Goal: Task Accomplishment & Management: Manage account settings

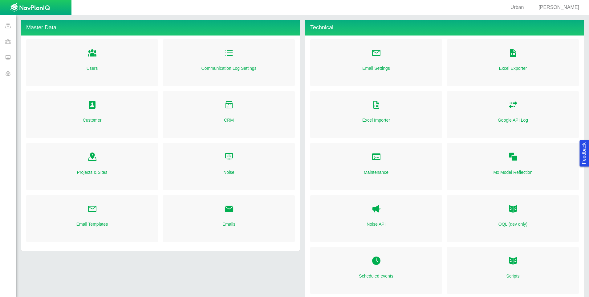
click at [9, 42] on span at bounding box center [8, 41] width 16 height 16
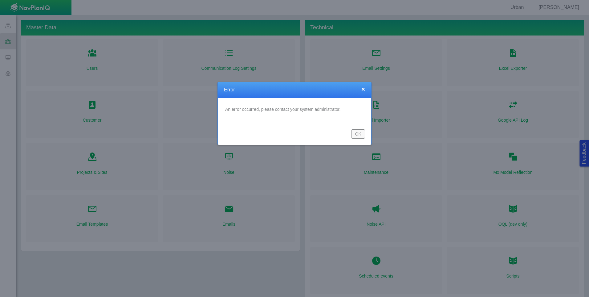
click at [356, 132] on button "OK" at bounding box center [358, 133] width 14 height 9
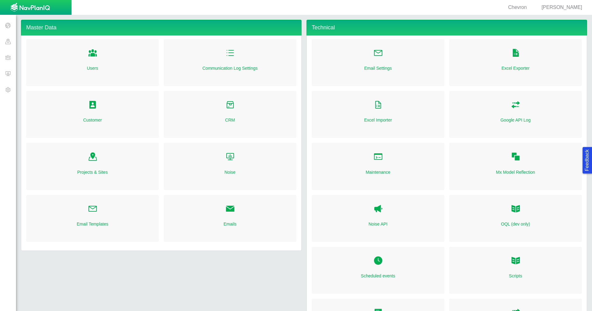
click at [6, 46] on span at bounding box center [8, 41] width 16 height 16
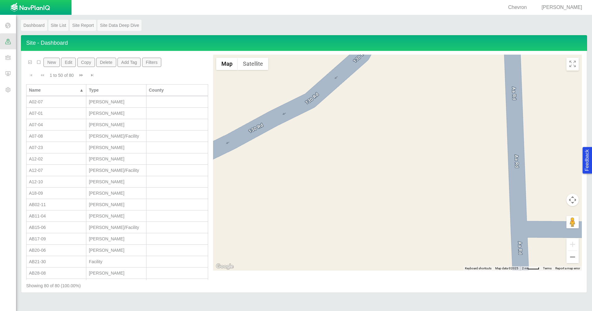
click at [54, 113] on div "A07-01" at bounding box center [56, 113] width 55 height 6
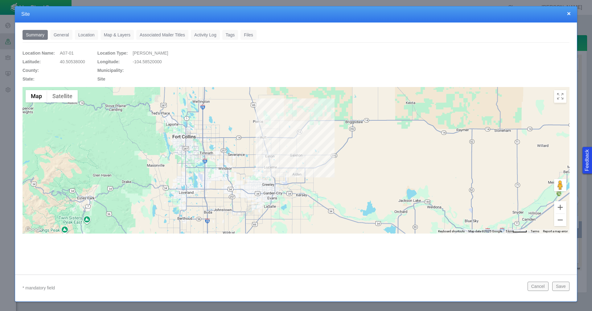
click at [66, 35] on link "General" at bounding box center [61, 35] width 22 height 10
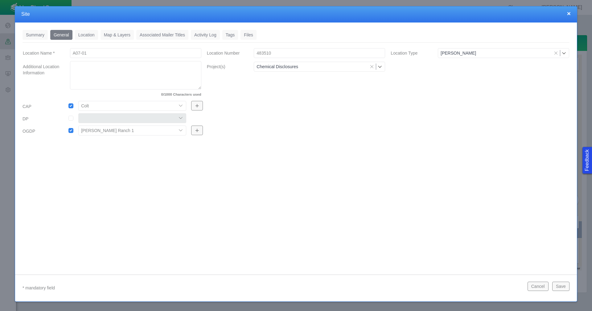
click at [231, 35] on link "Tags" at bounding box center [230, 35] width 16 height 10
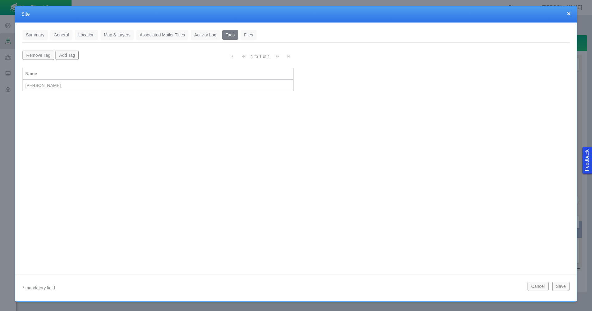
click at [568, 14] on button "×" at bounding box center [569, 13] width 4 height 6
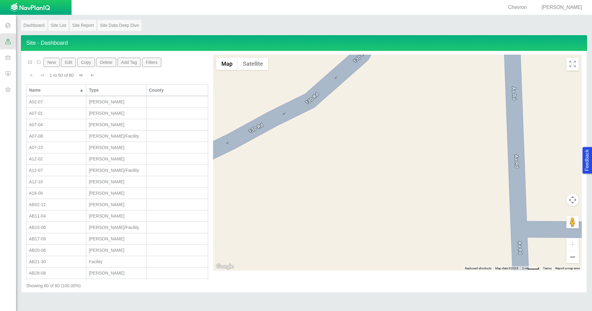
click at [6, 89] on span at bounding box center [8, 89] width 16 height 16
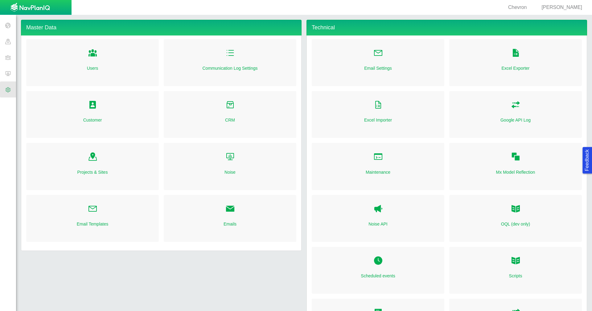
click at [99, 121] on link "Customer" at bounding box center [92, 120] width 19 height 6
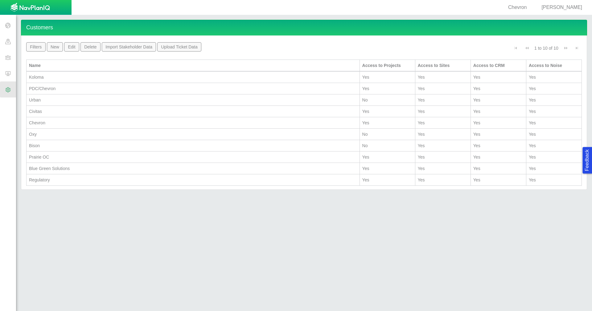
click at [63, 123] on div "Chevron" at bounding box center [193, 123] width 328 height 6
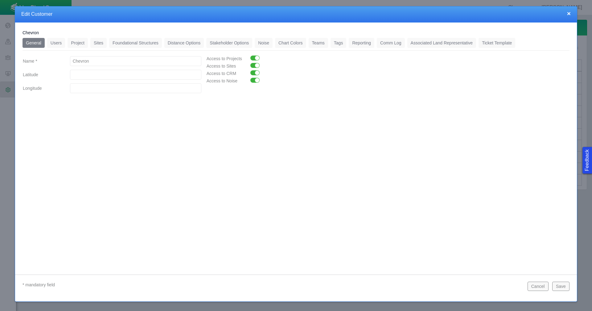
click at [453, 43] on link "Associated Land Representative" at bounding box center [441, 43] width 69 height 10
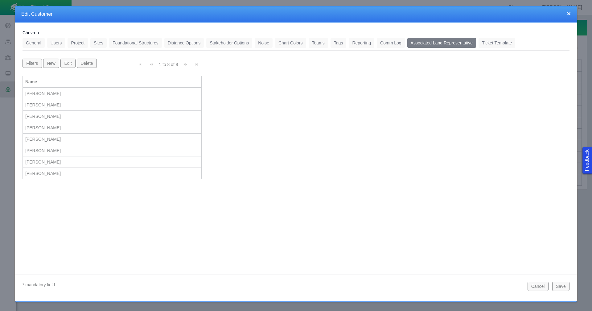
click at [55, 65] on button "New" at bounding box center [51, 63] width 16 height 9
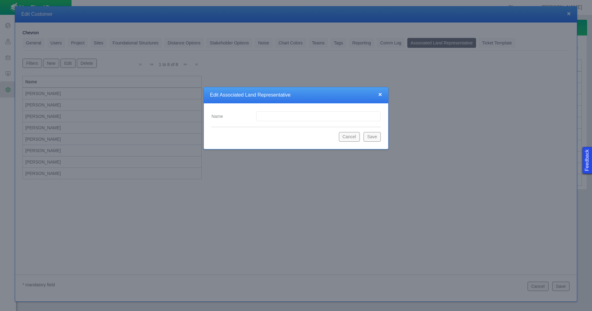
click at [274, 117] on input "Name" at bounding box center [318, 116] width 124 height 10
type input "[PERSON_NAME]"
click at [370, 137] on button "Save" at bounding box center [371, 136] width 17 height 9
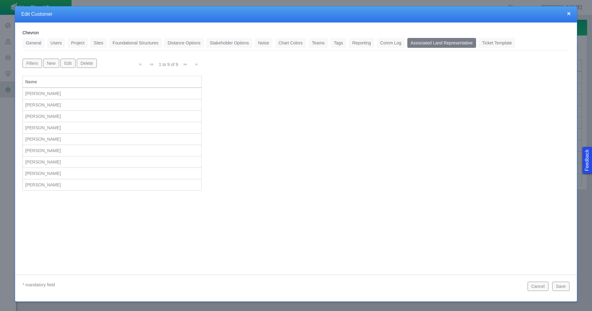
click at [53, 64] on button "New" at bounding box center [51, 63] width 16 height 9
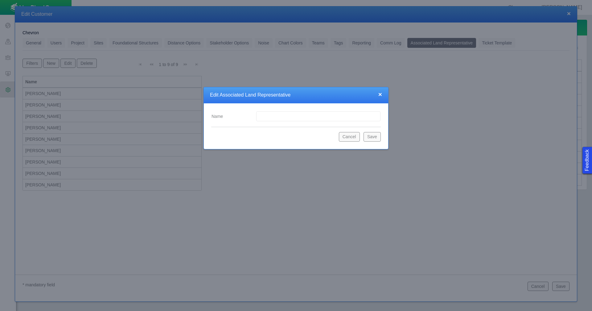
click at [292, 116] on input "Name" at bounding box center [318, 116] width 124 height 10
type input "[PERSON_NAME]"
click at [369, 137] on button "Save" at bounding box center [371, 136] width 17 height 9
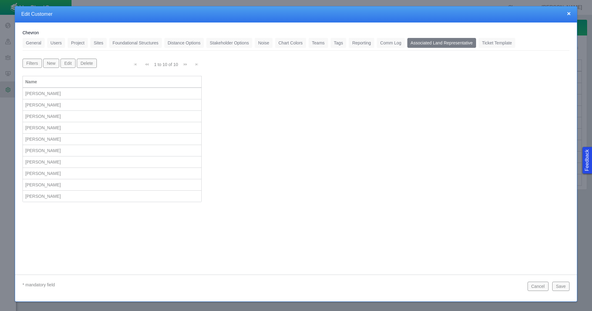
click at [51, 64] on button "New" at bounding box center [51, 63] width 16 height 9
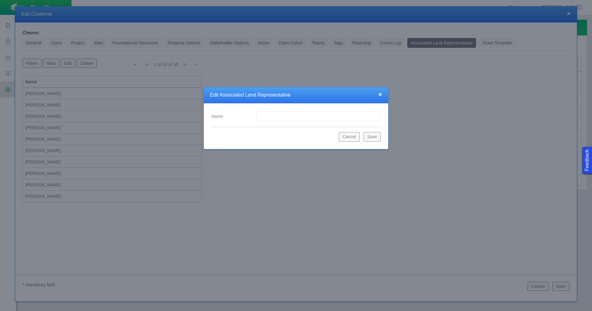
click at [266, 114] on input "Name" at bounding box center [318, 116] width 124 height 10
type input "[PERSON_NAME]"
click at [367, 138] on button "Save" at bounding box center [371, 136] width 17 height 9
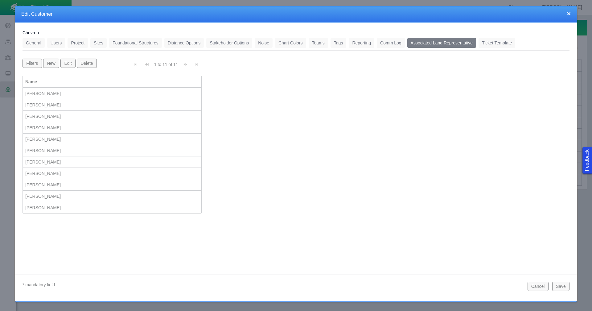
click at [53, 62] on button "New" at bounding box center [51, 63] width 16 height 9
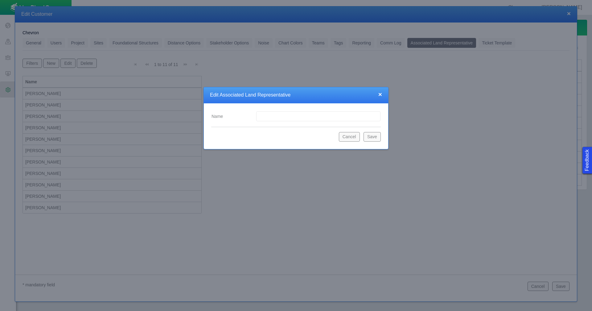
click at [273, 118] on input "Name" at bounding box center [318, 116] width 124 height 10
type input "[PERSON_NAME]"
click at [371, 136] on button "Save" at bounding box center [371, 136] width 17 height 9
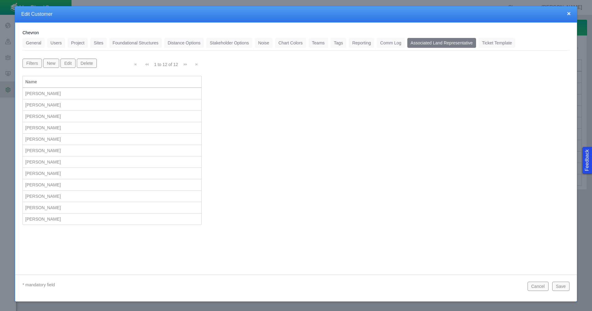
click at [56, 60] on button "New" at bounding box center [51, 63] width 16 height 9
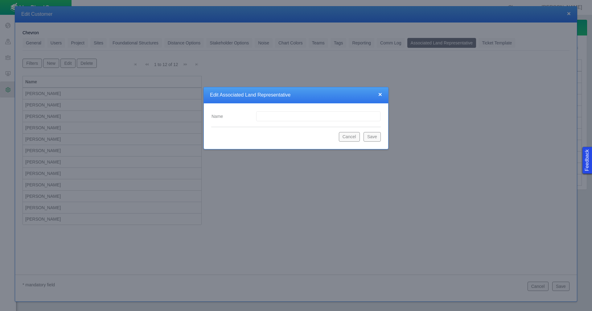
click at [285, 116] on input "Name" at bounding box center [318, 116] width 124 height 10
type input "[PERSON_NAME]"
click at [375, 137] on button "Save" at bounding box center [371, 136] width 17 height 9
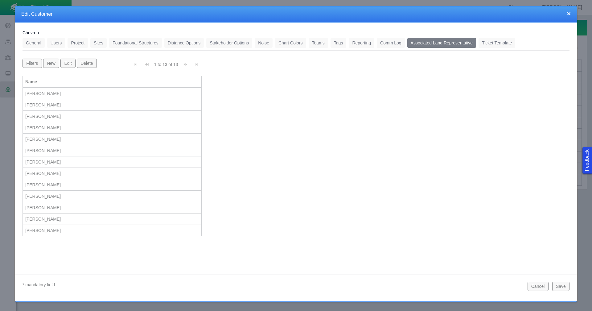
click at [566, 287] on button "Save" at bounding box center [560, 285] width 17 height 9
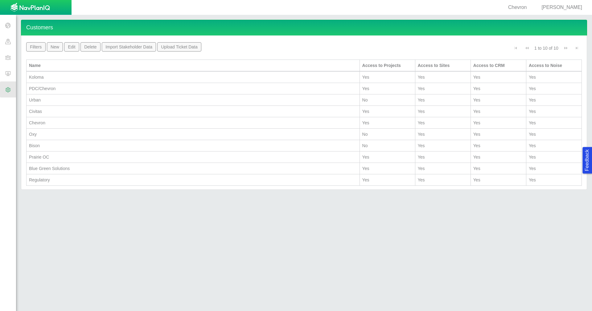
click at [8, 54] on span at bounding box center [8, 57] width 16 height 16
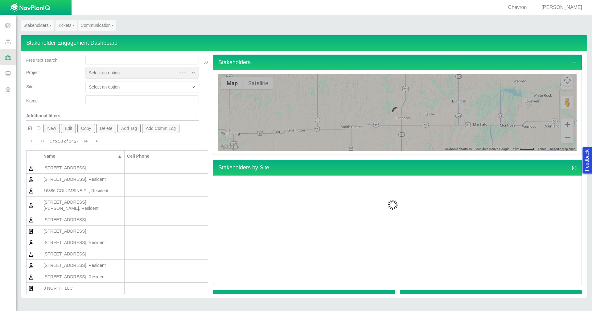
click at [9, 41] on span at bounding box center [8, 41] width 16 height 16
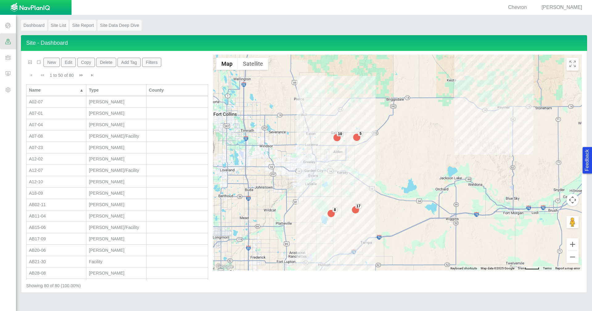
click at [3, 59] on span at bounding box center [8, 57] width 16 height 16
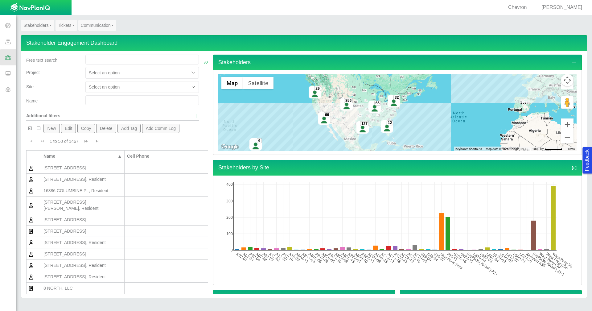
click at [50, 128] on button "New" at bounding box center [51, 128] width 16 height 9
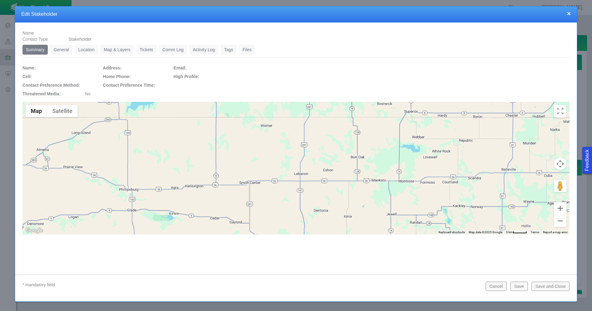
click at [96, 51] on link "Location" at bounding box center [86, 50] width 23 height 10
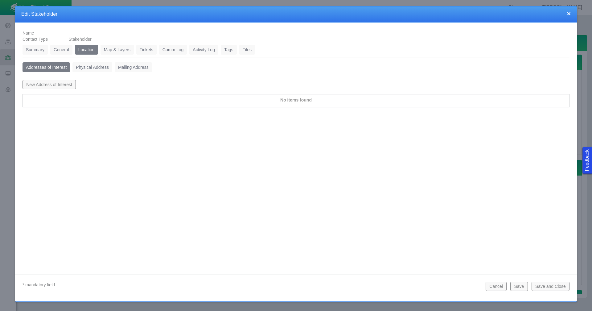
click at [58, 87] on button "New Address of Interest" at bounding box center [49, 84] width 53 height 9
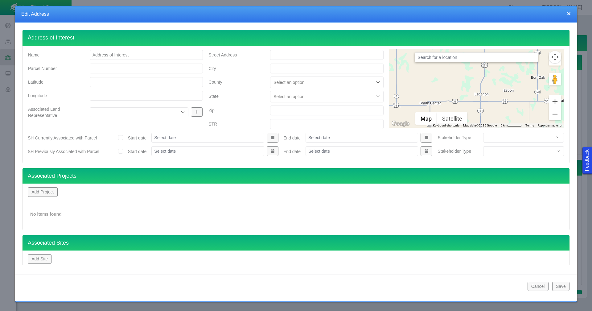
click at [569, 13] on button "×" at bounding box center [569, 13] width 4 height 6
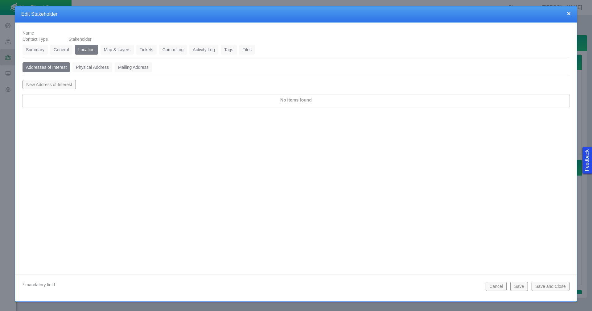
click at [569, 15] on button "×" at bounding box center [569, 13] width 4 height 6
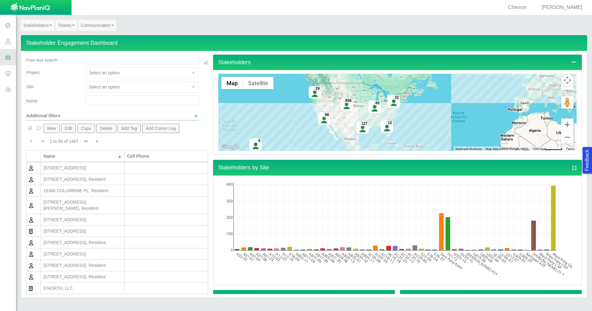
click at [9, 44] on span at bounding box center [8, 41] width 16 height 16
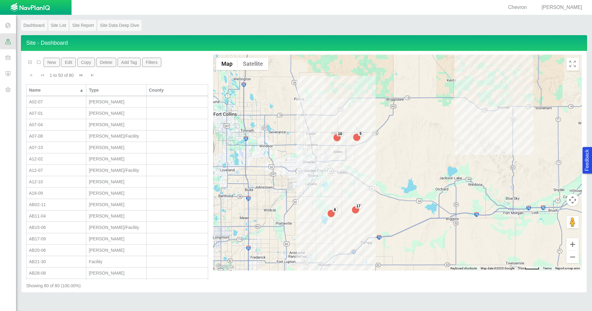
click at [56, 123] on div "A07-04" at bounding box center [56, 124] width 55 height 6
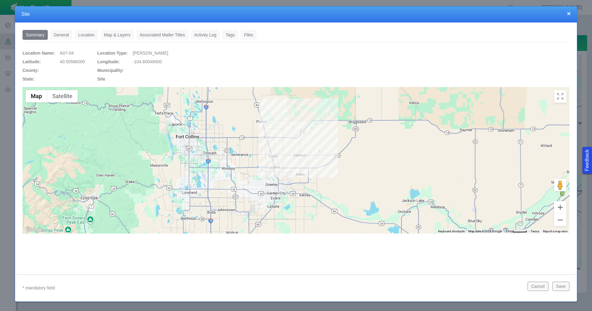
click at [228, 35] on link "Tags" at bounding box center [230, 35] width 16 height 10
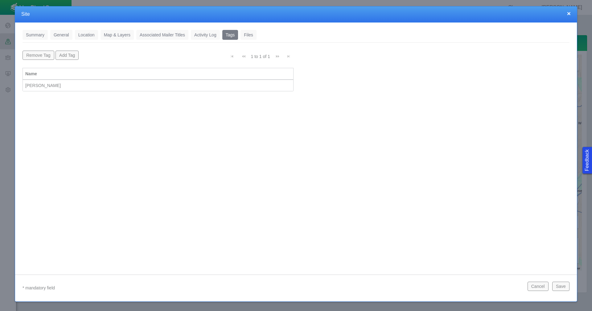
click at [568, 14] on button "×" at bounding box center [569, 13] width 4 height 6
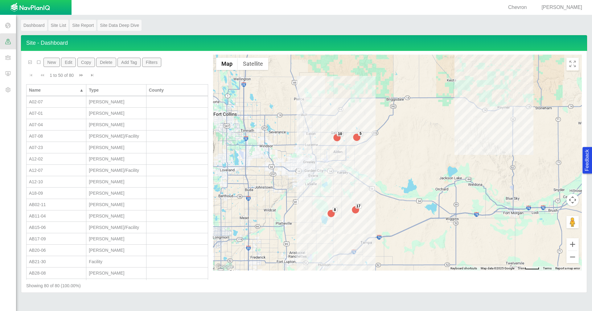
click at [151, 65] on button "Filters" at bounding box center [151, 62] width 19 height 9
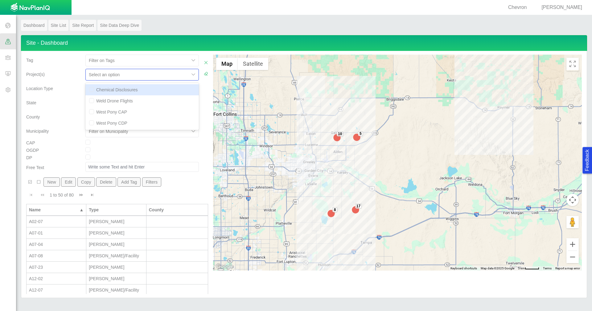
click at [171, 77] on div at bounding box center [137, 74] width 97 height 7
click at [165, 89] on div "Chemical Disclosures" at bounding box center [141, 89] width 113 height 11
checkbox input "true"
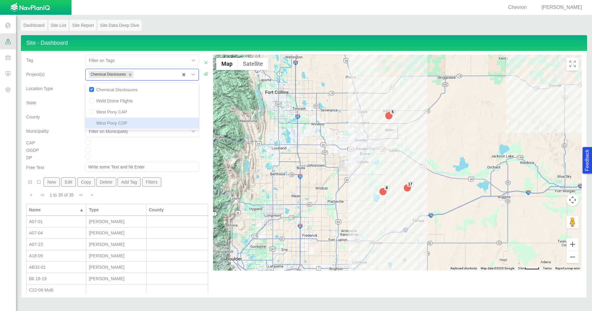
click at [69, 130] on div "Municipality" at bounding box center [53, 129] width 54 height 9
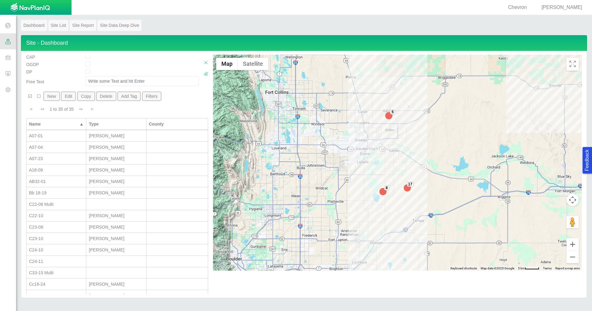
scroll to position [92, 0]
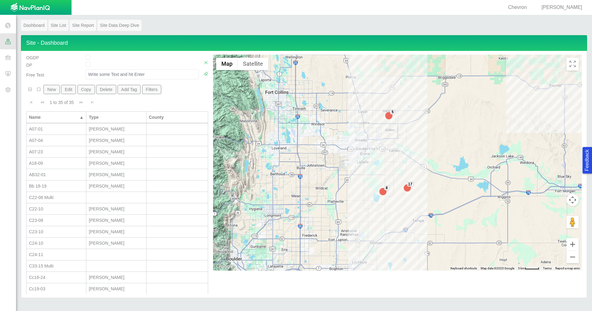
click at [55, 149] on div "A07-23" at bounding box center [56, 152] width 55 height 6
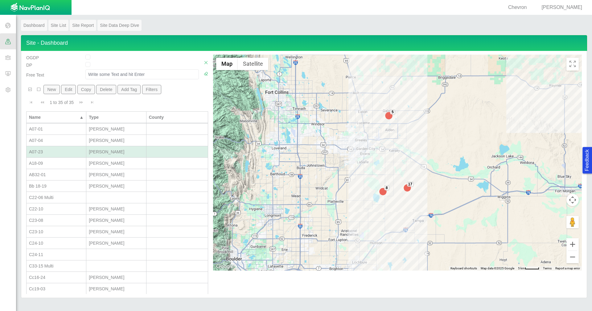
click at [55, 149] on div "A07-23" at bounding box center [56, 152] width 55 height 6
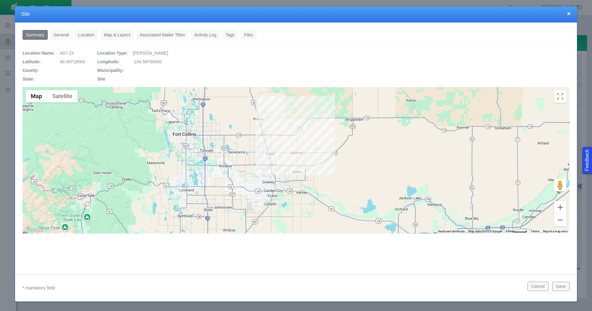
click at [64, 33] on link "General" at bounding box center [61, 35] width 22 height 10
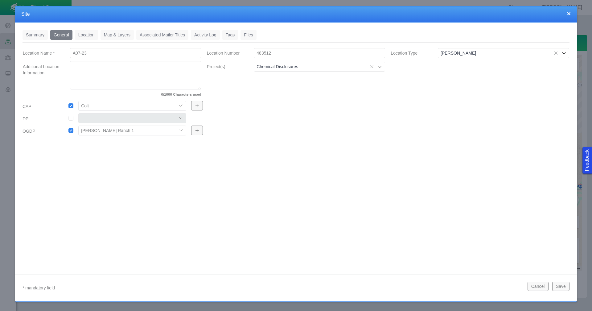
click at [230, 32] on link "Tags" at bounding box center [230, 35] width 16 height 10
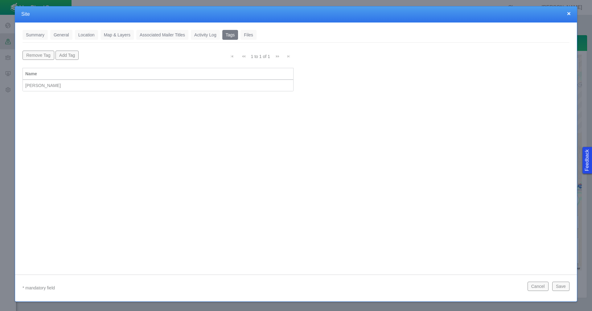
click at [567, 14] on button "×" at bounding box center [569, 13] width 4 height 6
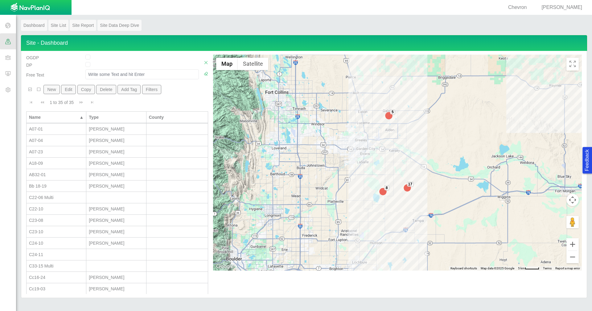
click at [61, 164] on div "A18-09" at bounding box center [56, 163] width 55 height 6
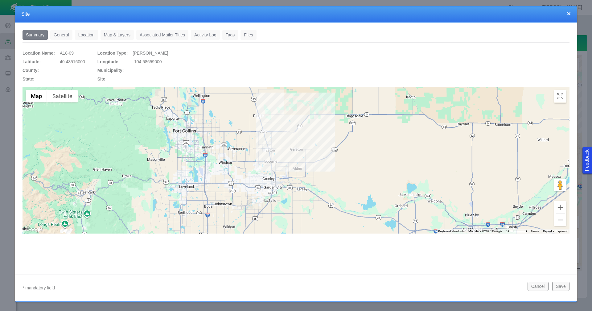
click at [61, 34] on link "General" at bounding box center [61, 35] width 22 height 10
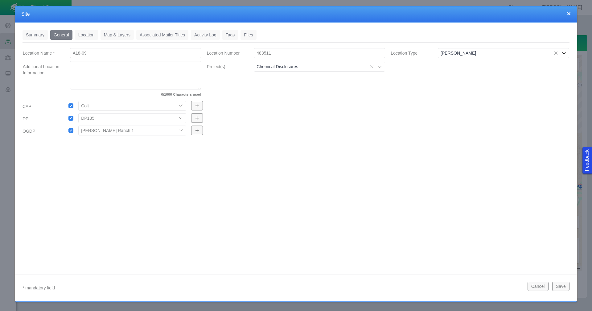
click at [281, 72] on div "Chemical Disclosures" at bounding box center [319, 66] width 141 height 11
click at [289, 66] on input "Project(s)" at bounding box center [311, 66] width 111 height 6
drag, startPoint x: 303, startPoint y: 67, endPoint x: 365, endPoint y: 64, distance: 62.3
click at [261, 66] on input "Project(s)" at bounding box center [311, 66] width 111 height 6
click at [227, 33] on link "Tags" at bounding box center [230, 35] width 16 height 10
